Goal: Entertainment & Leisure: Browse casually

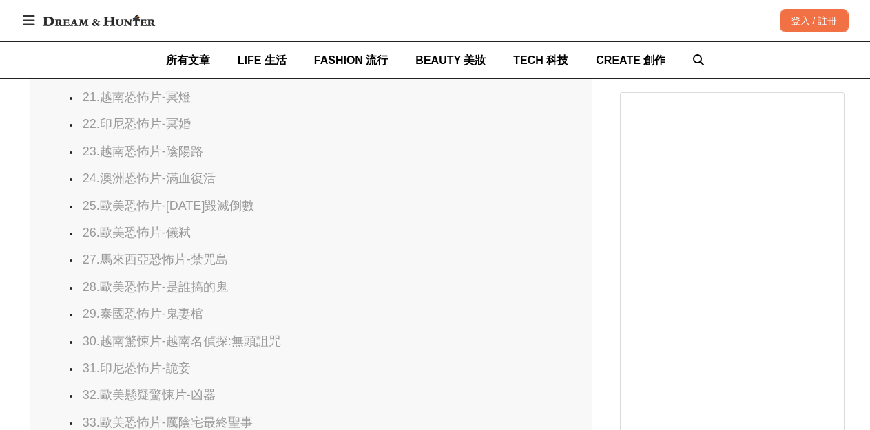
scroll to position [0, 1686]
drag, startPoint x: 245, startPoint y: 177, endPoint x: 173, endPoint y: 178, distance: 72.3
click at [173, 178] on li "24.澳洲恐怖片-滿血復活" at bounding box center [310, 179] width 461 height 16
click at [199, 257] on link "27.馬來西亞恐怖片-禁咒島" at bounding box center [155, 260] width 145 height 14
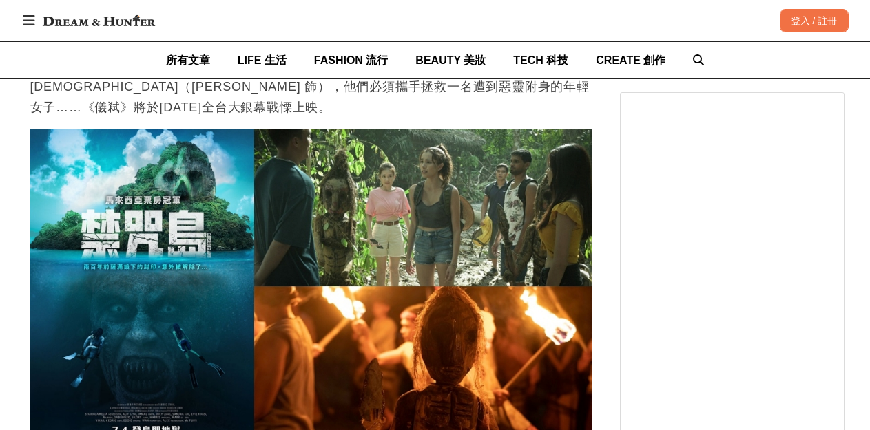
drag, startPoint x: 137, startPoint y: 159, endPoint x: 174, endPoint y: 160, distance: 37.2
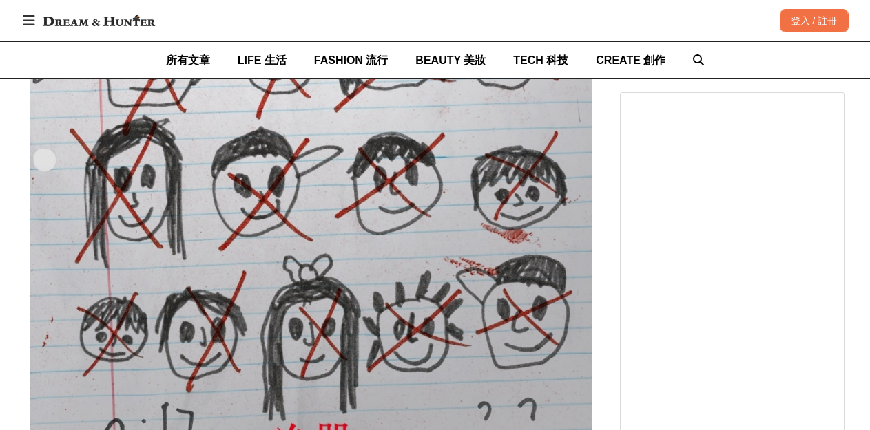
scroll to position [0, 0]
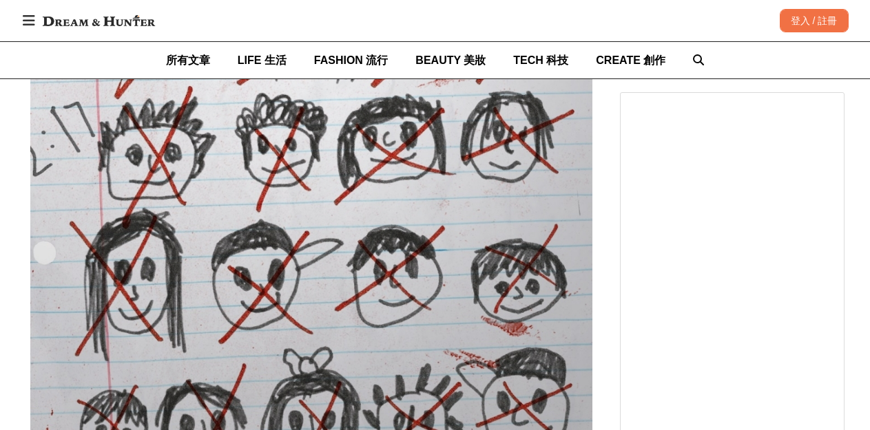
drag, startPoint x: 138, startPoint y: 217, endPoint x: 174, endPoint y: 218, distance: 35.1
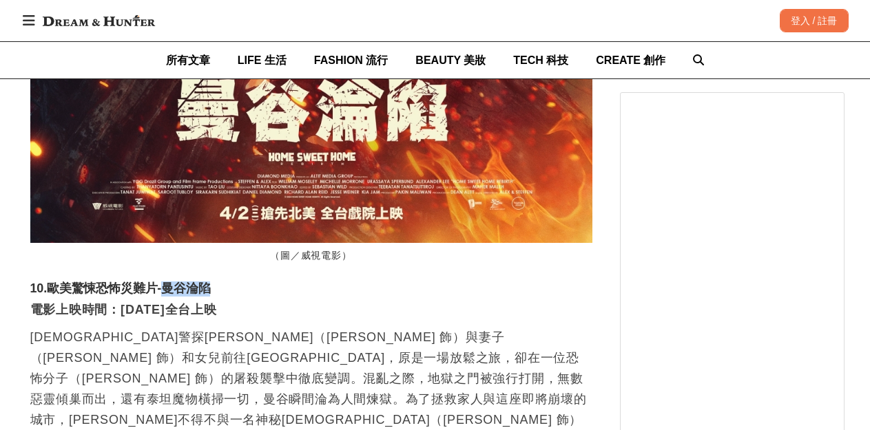
drag, startPoint x: 163, startPoint y: 145, endPoint x: 209, endPoint y: 146, distance: 46.1
click at [209, 282] on h3 "10.歐美驚悚恐怖災難片-曼谷淪陷" at bounding box center [311, 289] width 562 height 15
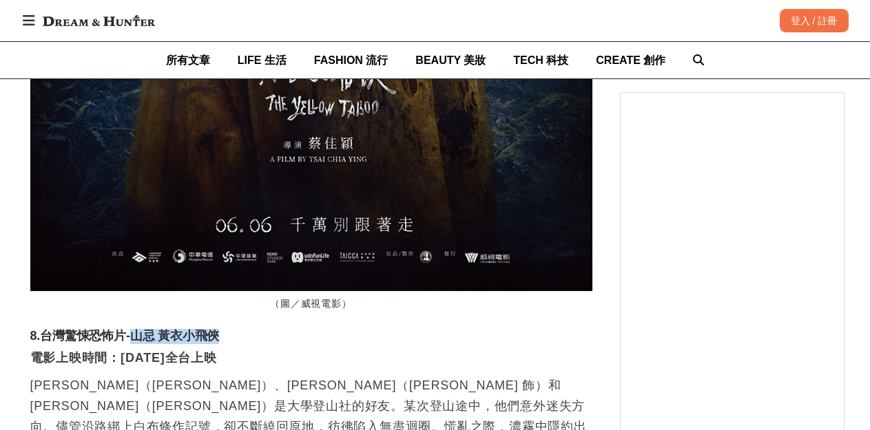
drag, startPoint x: 131, startPoint y: 232, endPoint x: 222, endPoint y: 233, distance: 90.9
click at [222, 329] on h3 "8.台灣驚悚恐怖片-山忌 黃衣小飛俠" at bounding box center [311, 336] width 562 height 15
drag, startPoint x: 196, startPoint y: 231, endPoint x: 167, endPoint y: 231, distance: 29.6
click at [195, 329] on h3 "8.台灣驚悚恐怖片-山忌 黃衣小飛俠" at bounding box center [311, 336] width 562 height 15
click at [156, 329] on h3 "8.台灣驚悚恐怖片-山忌 黃衣小飛俠" at bounding box center [311, 336] width 562 height 15
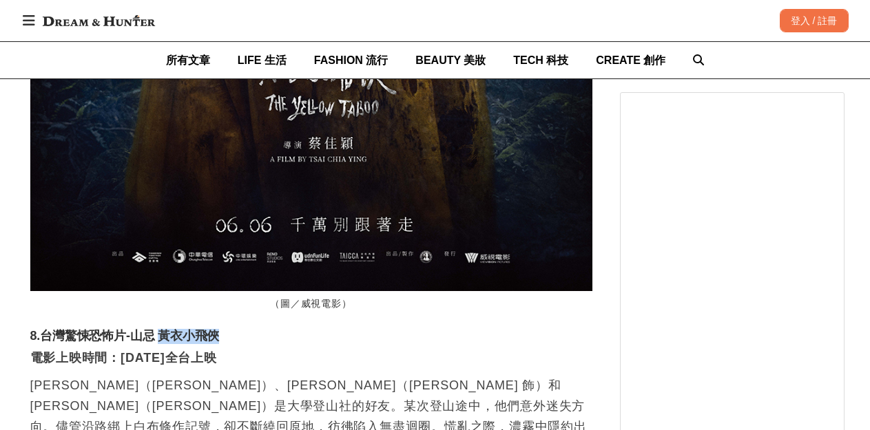
drag, startPoint x: 163, startPoint y: 231, endPoint x: 222, endPoint y: 228, distance: 60.0
click at [238, 329] on h3 "8.台灣驚悚恐怖片-山忌 黃衣小飛俠" at bounding box center [311, 336] width 562 height 15
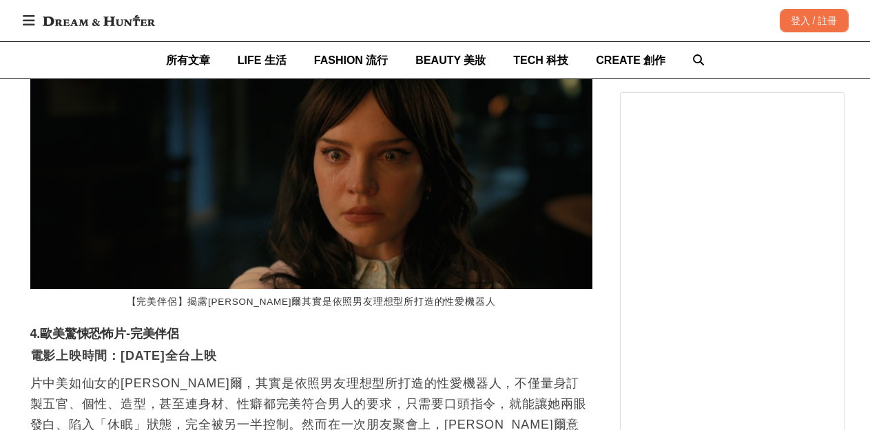
scroll to position [0, 209]
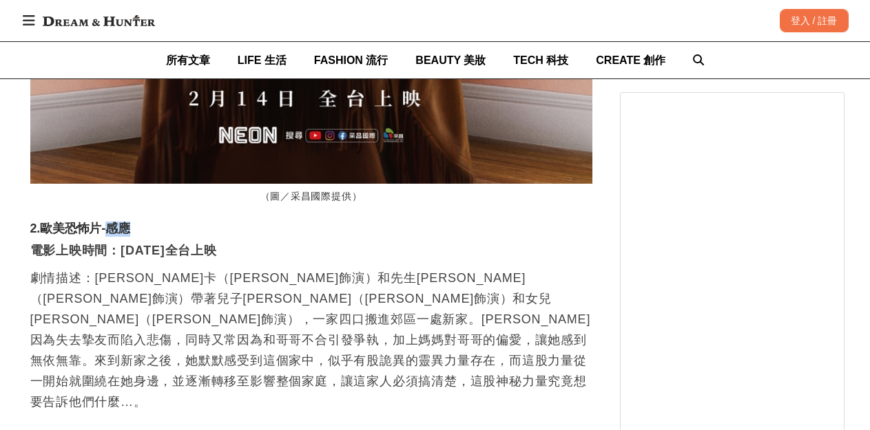
drag, startPoint x: 106, startPoint y: 211, endPoint x: 162, endPoint y: 212, distance: 55.8
click at [162, 222] on h3 "2.歐美恐怖片-感應" at bounding box center [311, 229] width 562 height 15
drag, startPoint x: 95, startPoint y: 204, endPoint x: 115, endPoint y: 196, distance: 21.4
click at [109, 188] on figcaption "（圖／采昌國際提供）" at bounding box center [311, 197] width 562 height 27
drag, startPoint x: 109, startPoint y: 207, endPoint x: 154, endPoint y: 210, distance: 45.6
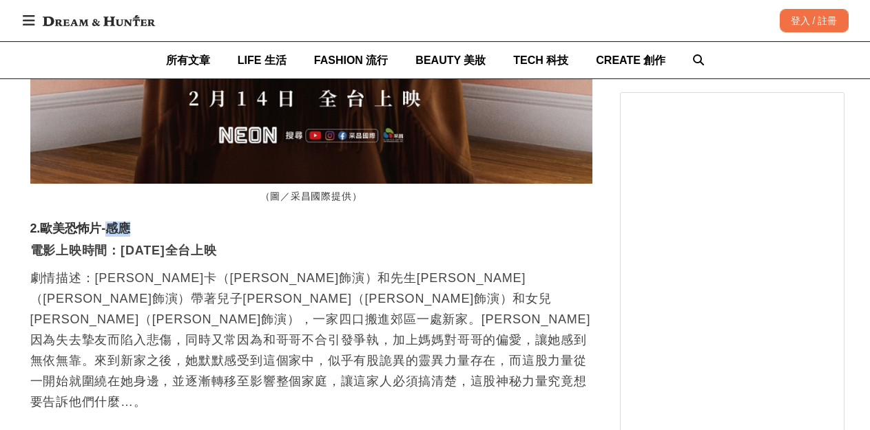
click at [154, 222] on h3 "2.歐美恐怖片-感應" at bounding box center [311, 229] width 562 height 15
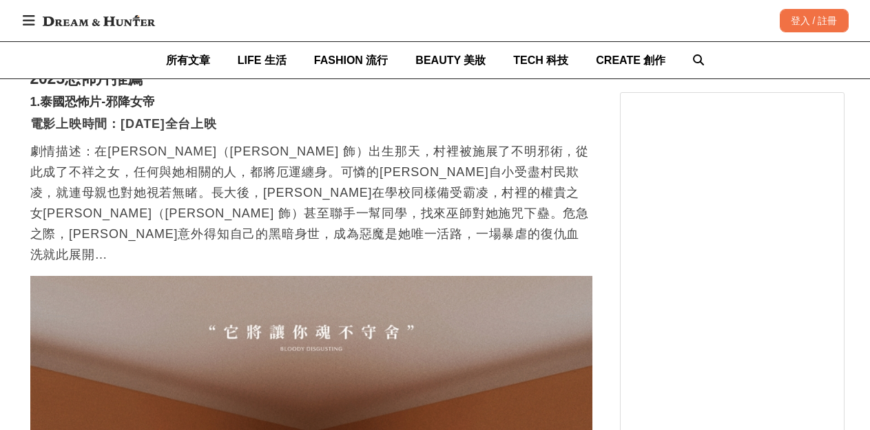
scroll to position [0, 562]
drag, startPoint x: 102, startPoint y: 95, endPoint x: 169, endPoint y: 103, distance: 67.2
click at [169, 103] on h3 "1.泰國恐怖片-邪降女帝" at bounding box center [311, 102] width 562 height 15
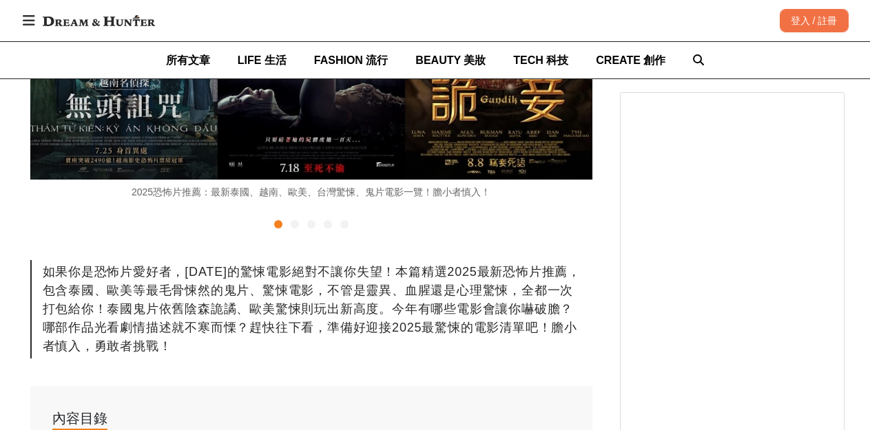
scroll to position [505, 0]
